Goal: Information Seeking & Learning: Learn about a topic

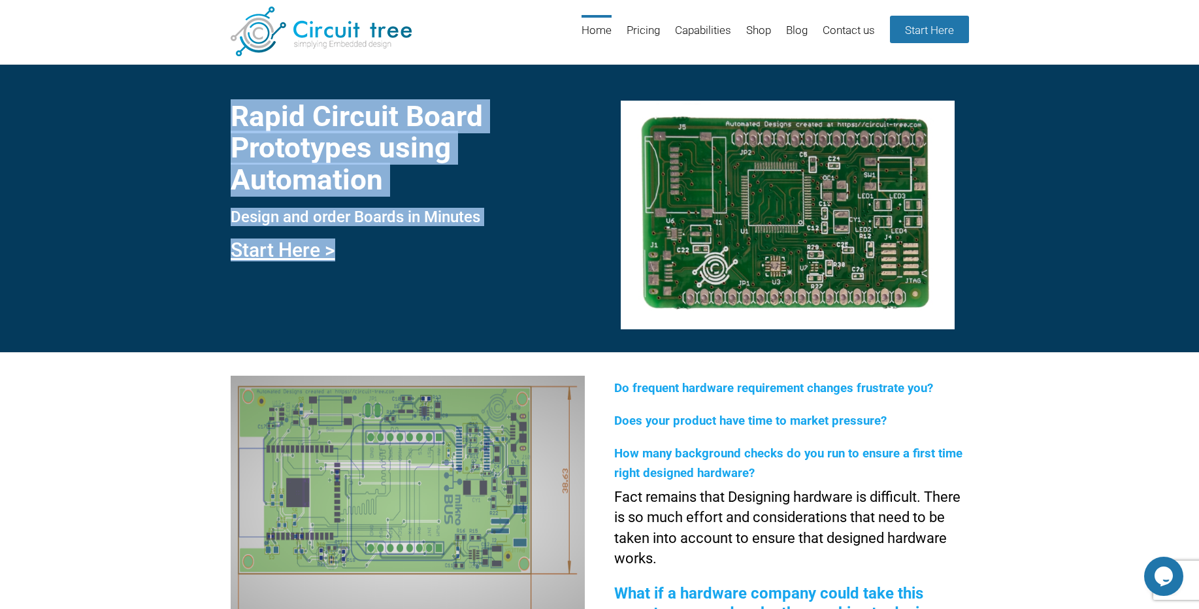
drag, startPoint x: 223, startPoint y: 110, endPoint x: 655, endPoint y: 273, distance: 461.5
click at [655, 273] on div "Rapid Circuit Board Prototypes using Automation Design and order Boards in Minu…" at bounding box center [599, 208] width 1199 height 288
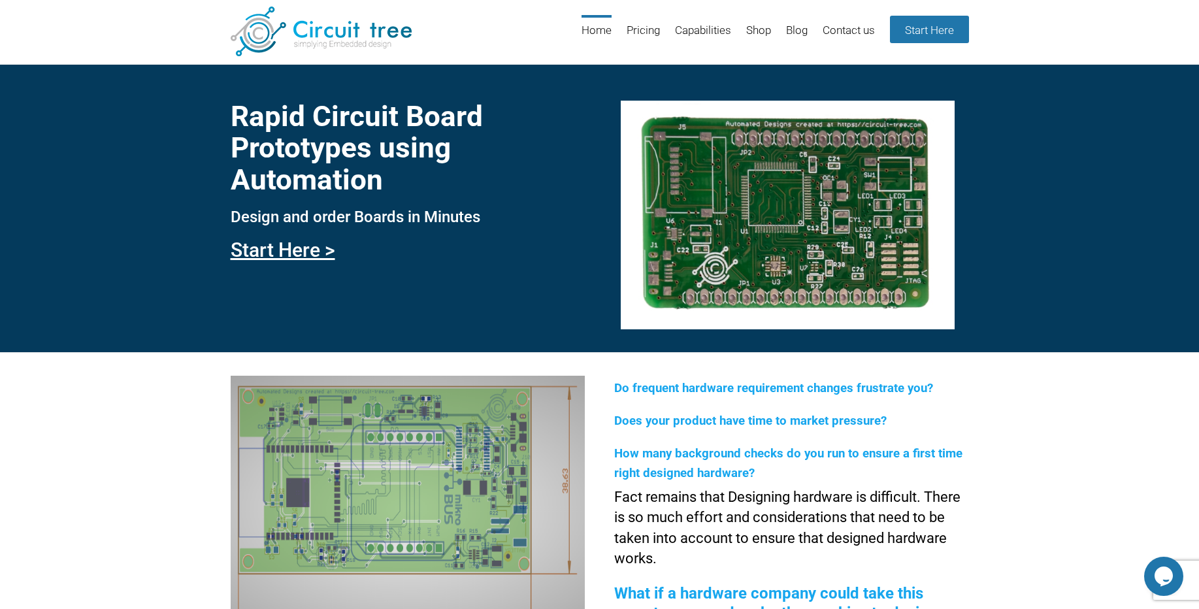
click at [310, 276] on div "Rapid Circuit Board Prototypes using Automation Design and order Boards in Minu…" at bounding box center [599, 208] width 1199 height 288
click at [316, 252] on link "Start Here >" at bounding box center [283, 249] width 105 height 23
click at [647, 33] on link "Pricing" at bounding box center [643, 36] width 33 height 42
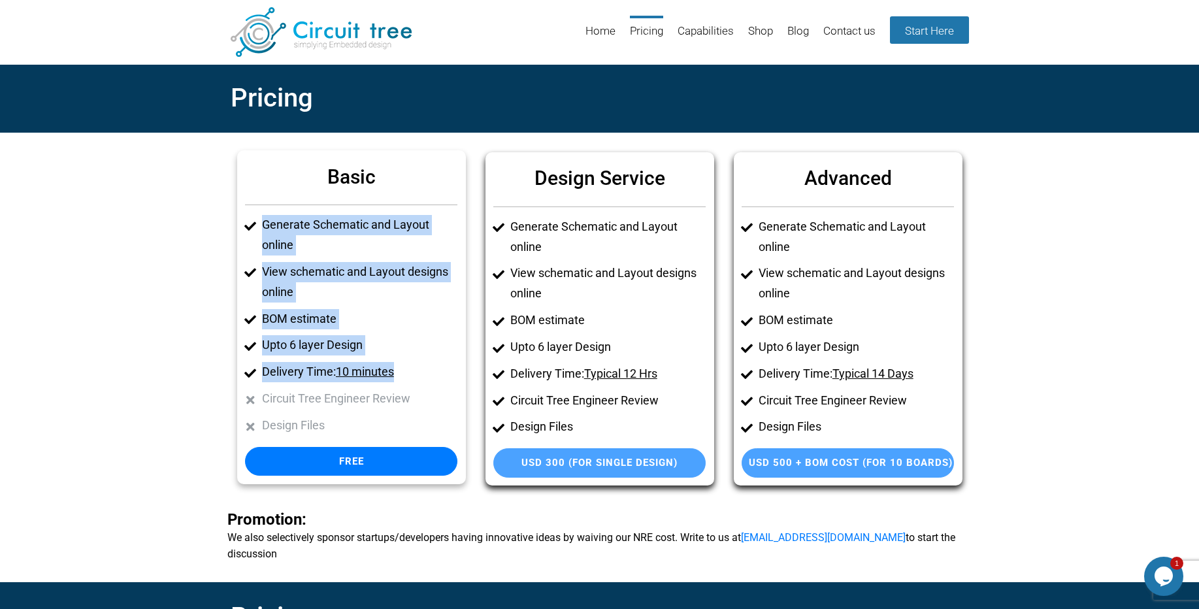
drag, startPoint x: 264, startPoint y: 220, endPoint x: 444, endPoint y: 370, distance: 234.2
click at [444, 368] on ul "Generate Schematic and Layout online View schematic and Layout designs online B…" at bounding box center [351, 325] width 212 height 221
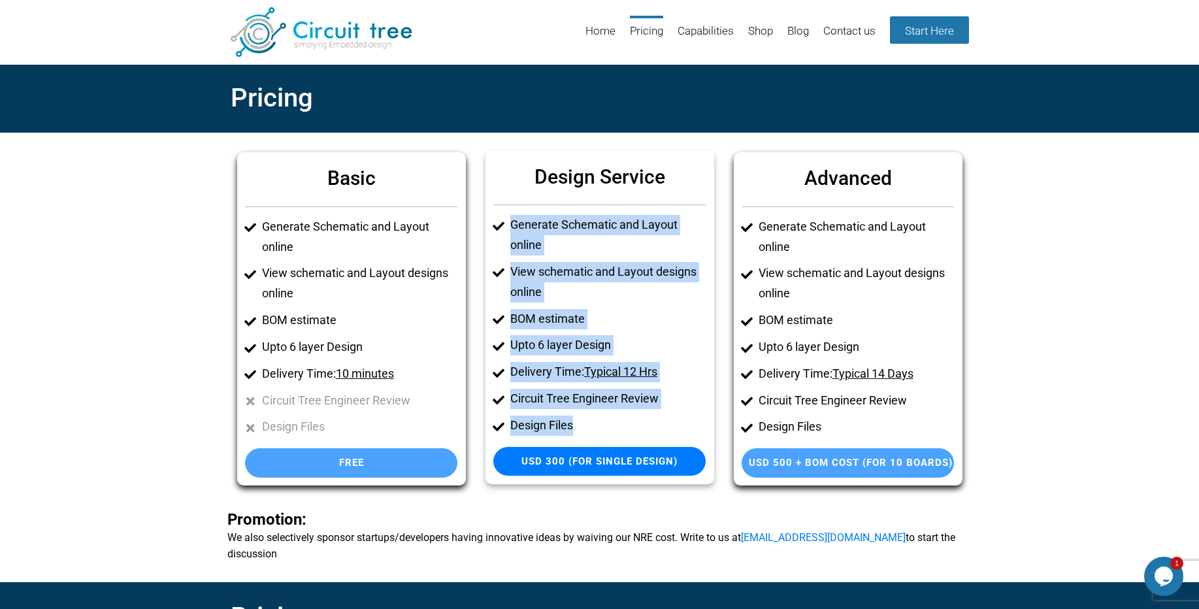
drag, startPoint x: 509, startPoint y: 218, endPoint x: 689, endPoint y: 435, distance: 282.1
click at [689, 435] on ul "Generate Schematic and Layout online View schematic and Layout designs online B…" at bounding box center [599, 325] width 212 height 221
click at [640, 427] on li "Design Files" at bounding box center [607, 426] width 195 height 20
drag, startPoint x: 619, startPoint y: 427, endPoint x: 514, endPoint y: 230, distance: 223.0
click at [514, 230] on ul "Generate Schematic and Layout online View schematic and Layout designs online B…" at bounding box center [599, 325] width 212 height 221
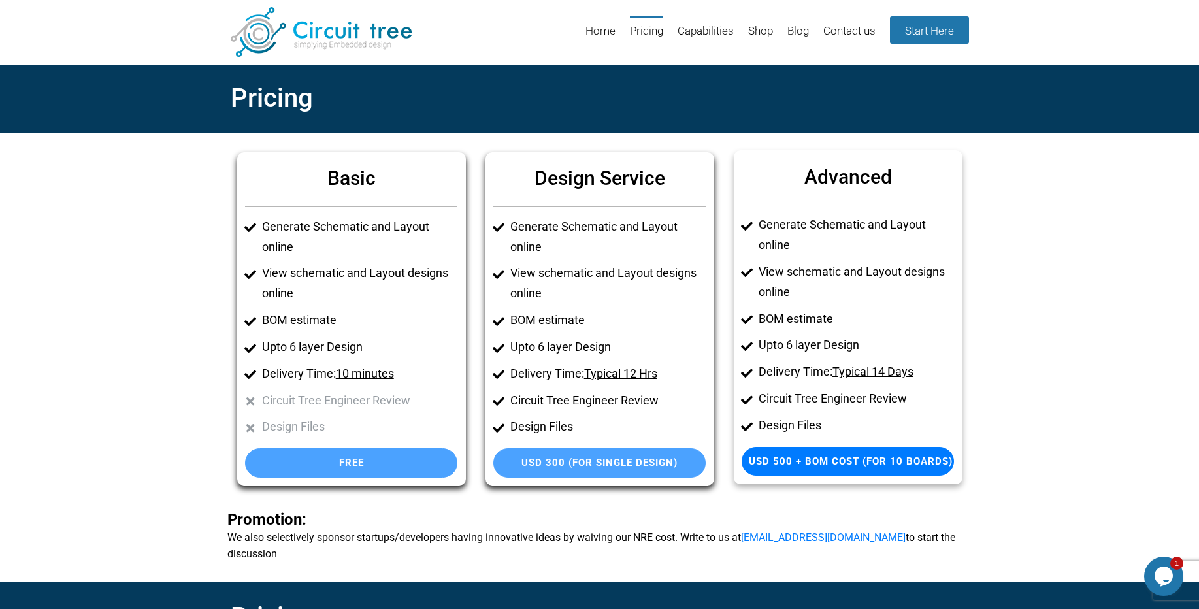
click at [837, 259] on ul "Generate Schematic and Layout online View schematic and Layout designs online B…" at bounding box center [848, 325] width 212 height 221
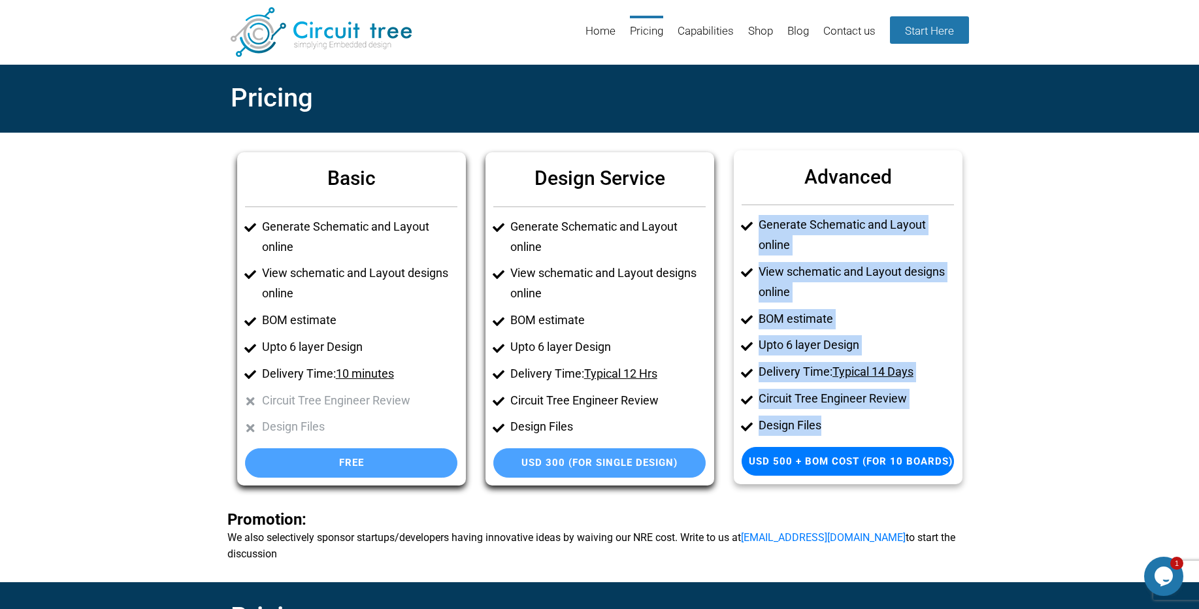
drag, startPoint x: 751, startPoint y: 225, endPoint x: 907, endPoint y: 421, distance: 250.2
click at [907, 421] on ul "Generate Schematic and Layout online View schematic and Layout designs online B…" at bounding box center [848, 325] width 212 height 221
click at [901, 422] on li "Design Files" at bounding box center [856, 426] width 195 height 20
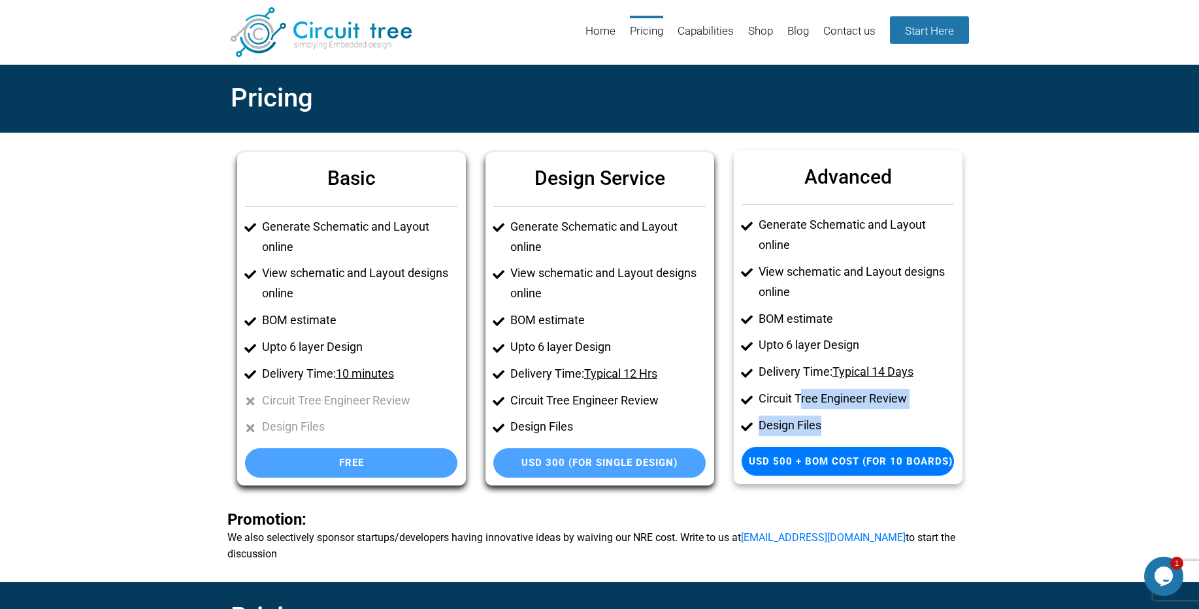
drag, startPoint x: 876, startPoint y: 431, endPoint x: 801, endPoint y: 393, distance: 84.1
click at [800, 390] on ul "Generate Schematic and Layout online View schematic and Layout designs online B…" at bounding box center [848, 325] width 212 height 221
